Goal: Information Seeking & Learning: Understand process/instructions

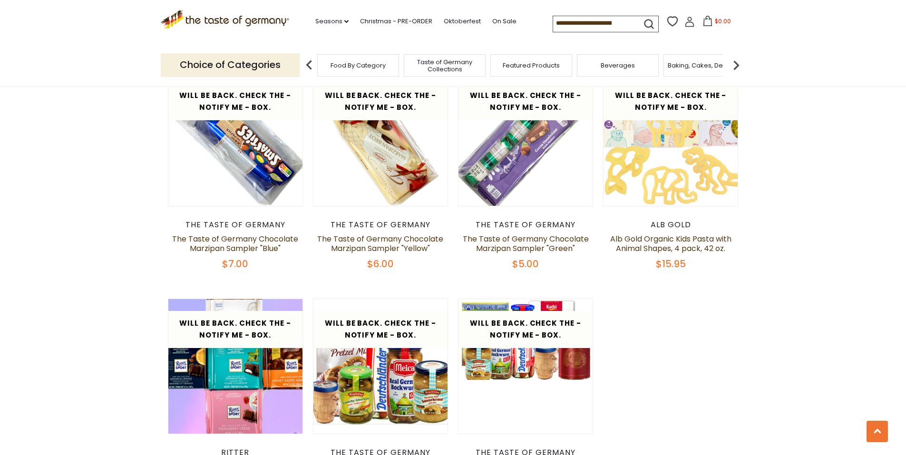
scroll to position [2538, 0]
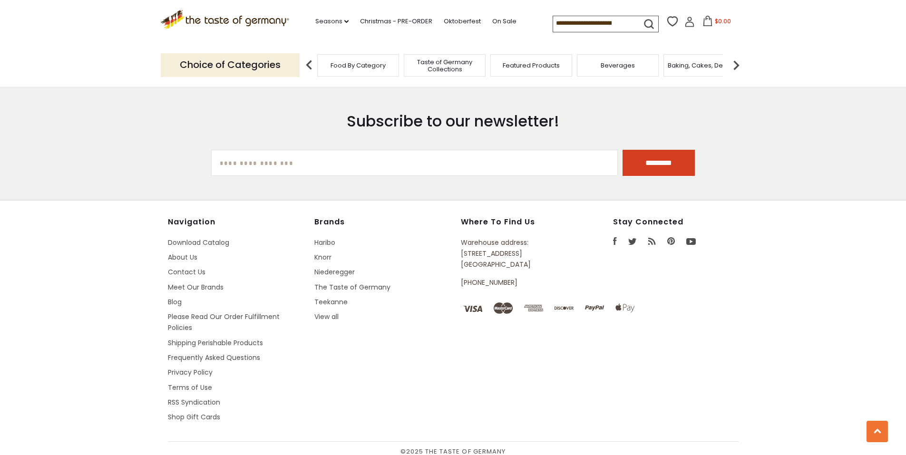
scroll to position [1117, 0]
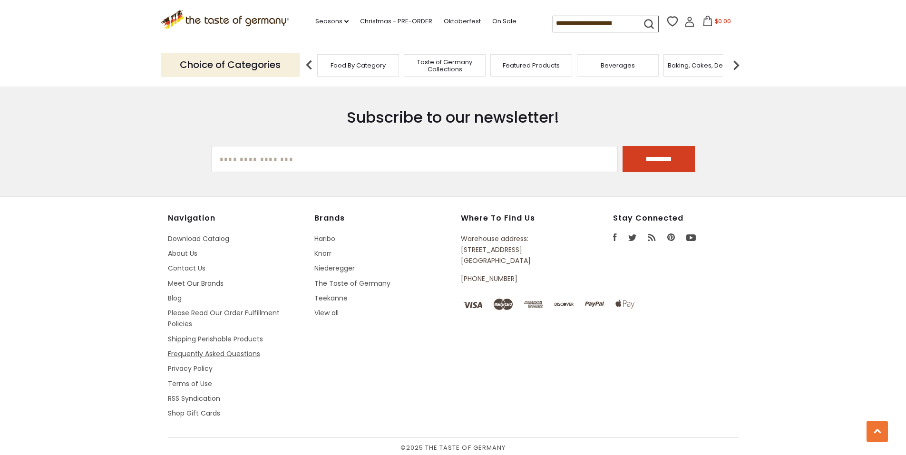
click at [232, 352] on link "Frequently Asked Questions" at bounding box center [214, 354] width 92 height 10
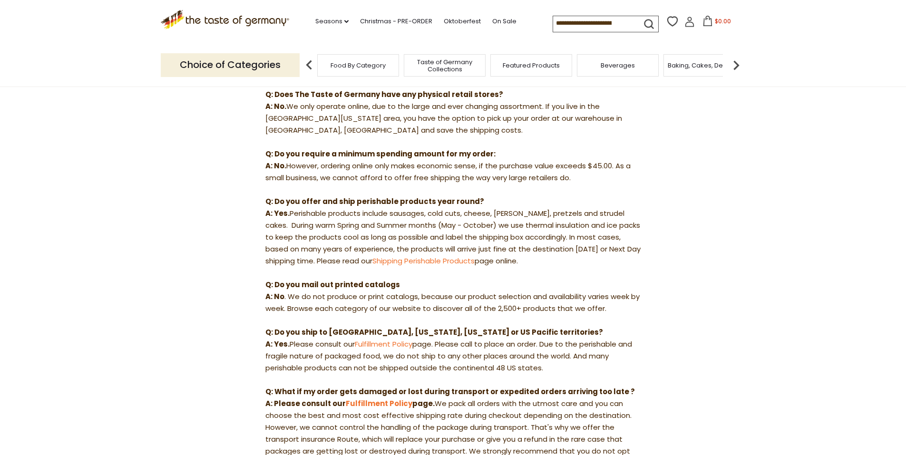
scroll to position [143, 0]
